Goal: Transaction & Acquisition: Purchase product/service

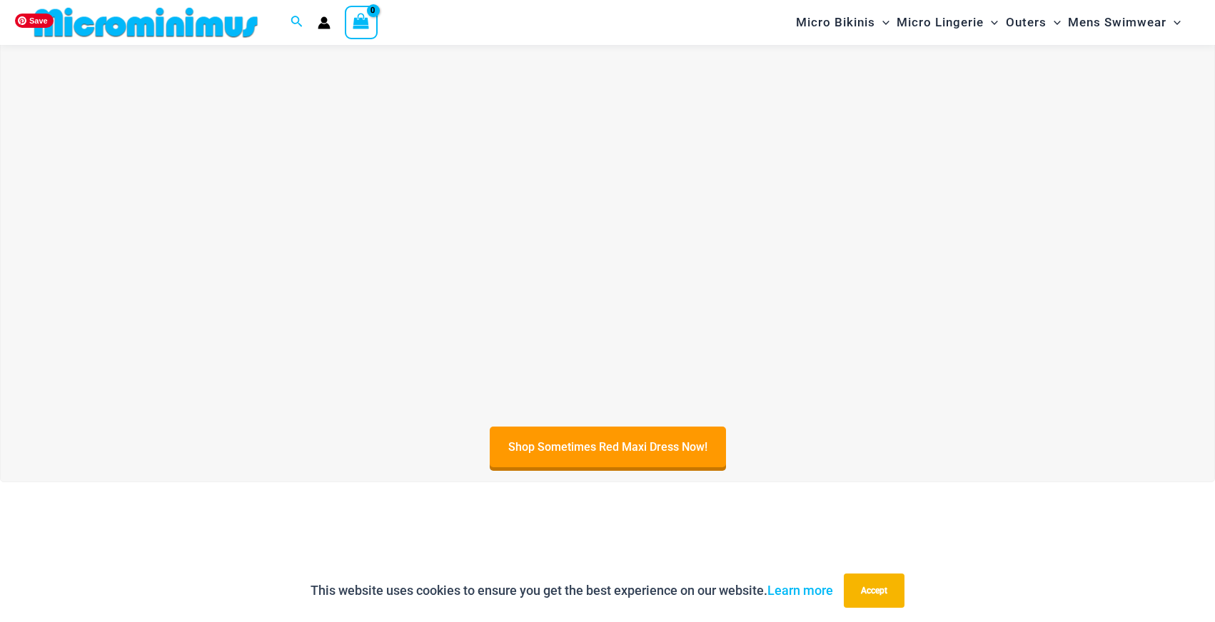
scroll to position [563, 0]
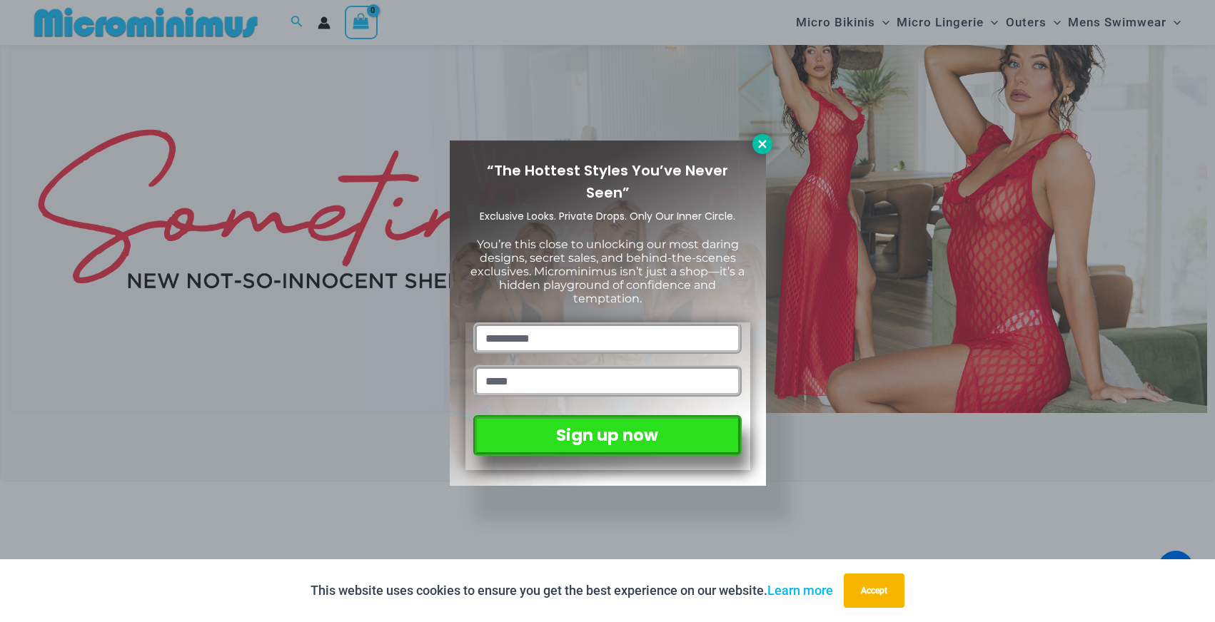
click at [765, 138] on icon at bounding box center [762, 144] width 13 height 13
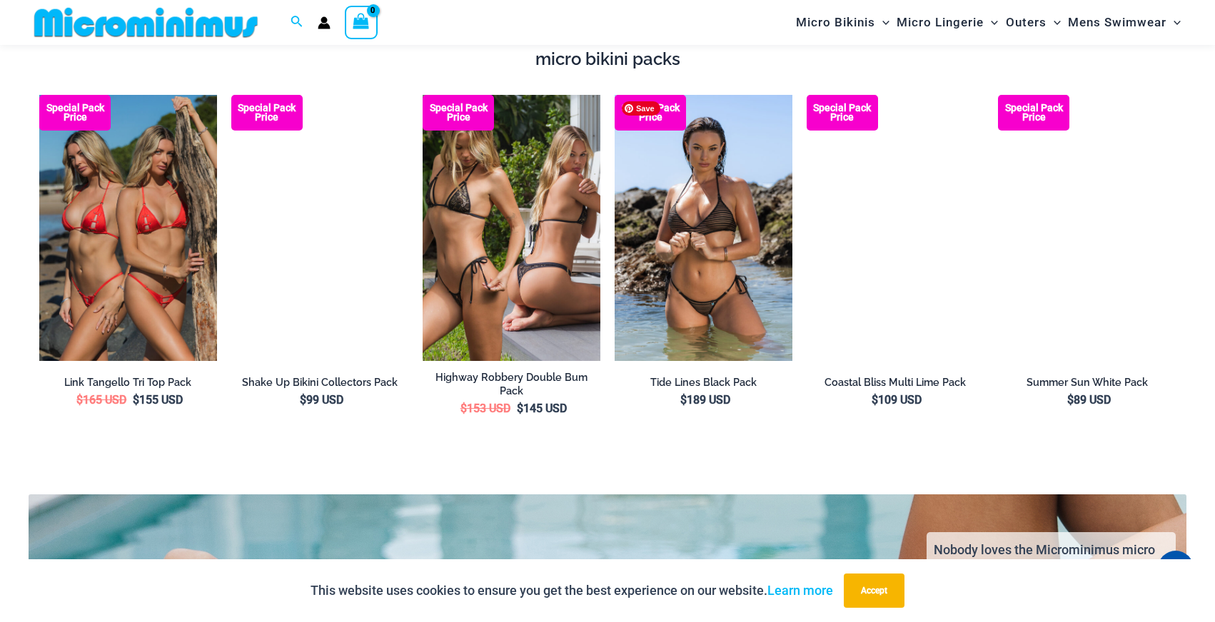
scroll to position [2628, 0]
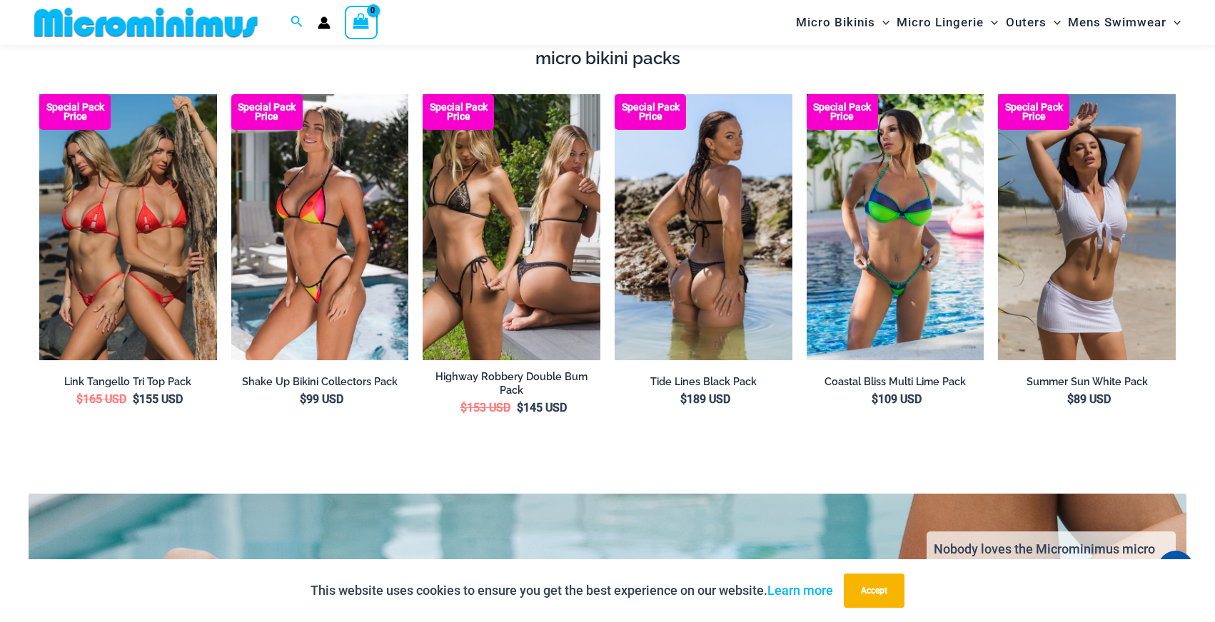
click at [727, 253] on img at bounding box center [703, 227] width 178 height 266
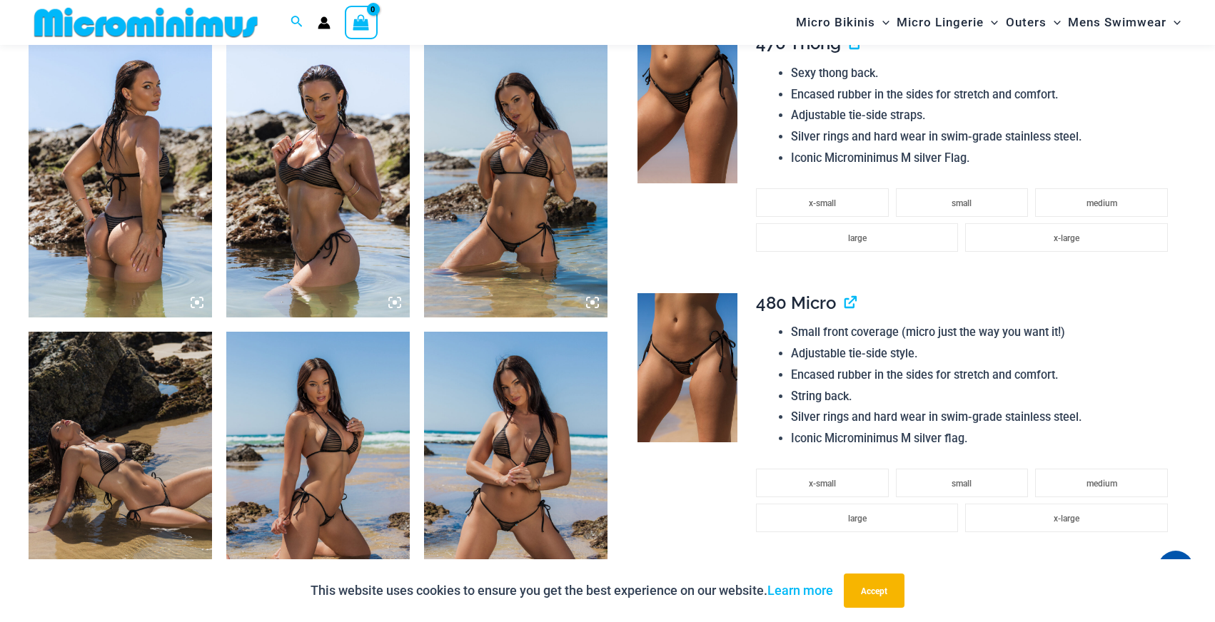
scroll to position [958, 0]
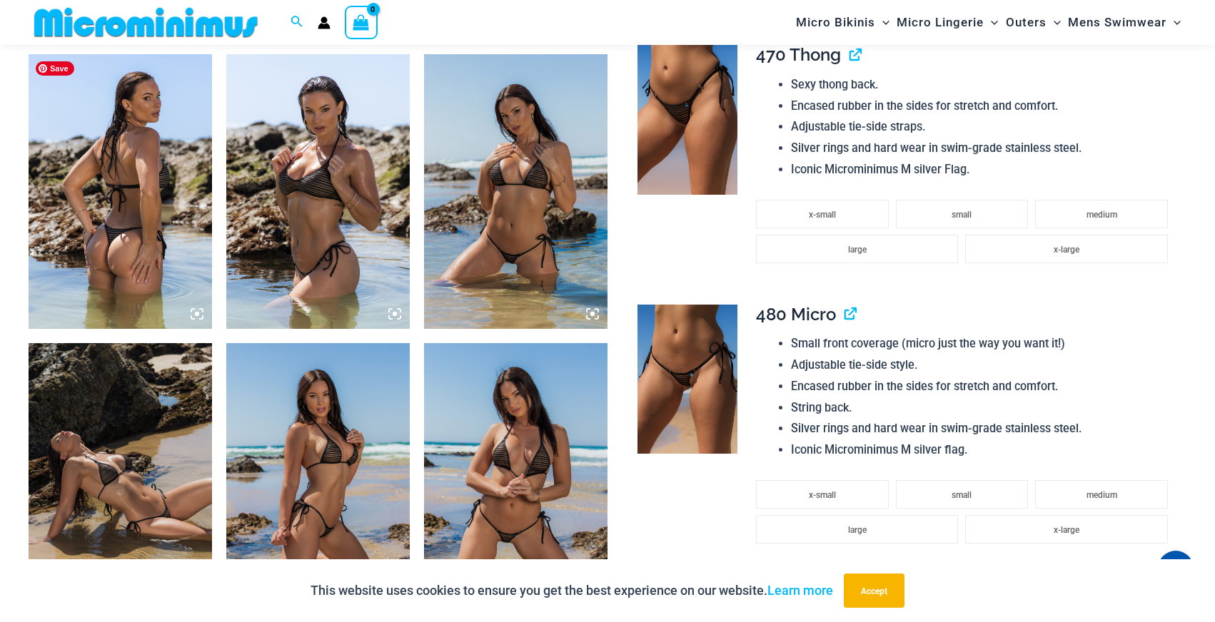
click at [146, 250] on img at bounding box center [120, 191] width 183 height 275
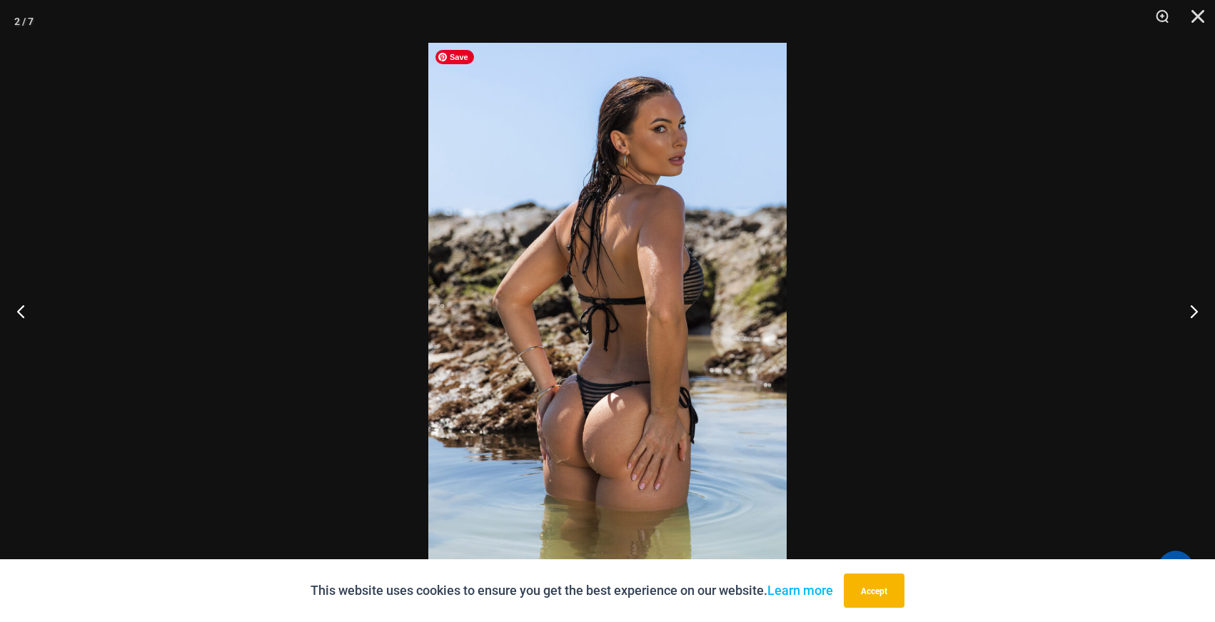
click at [550, 432] on img at bounding box center [607, 311] width 358 height 537
